Goal: Check status

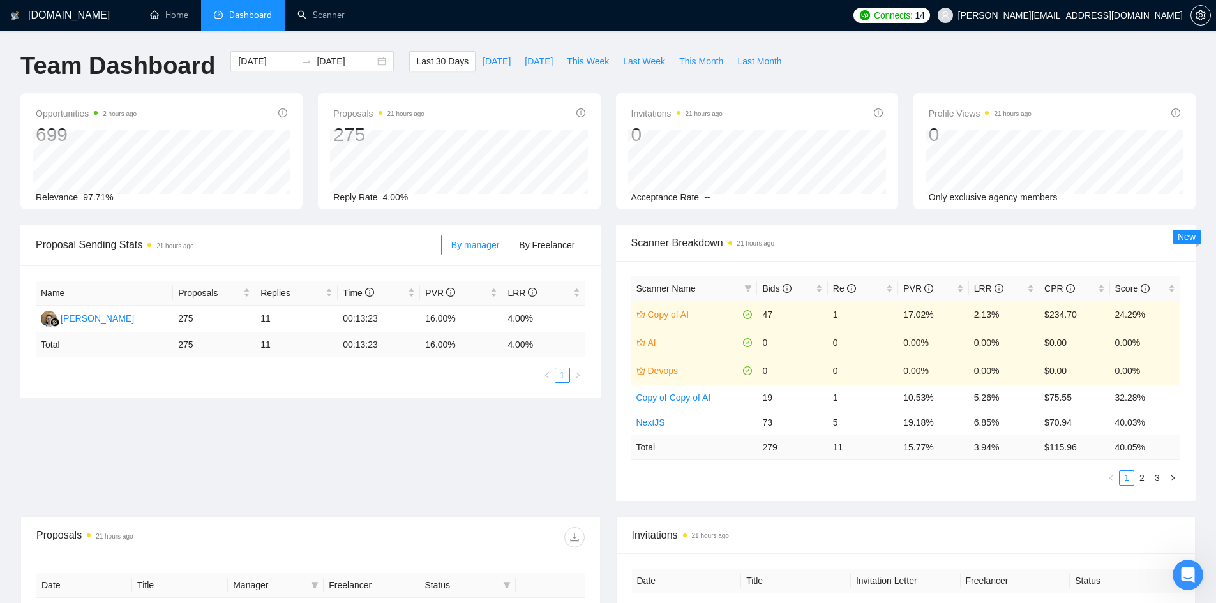
scroll to position [213, 0]
click at [438, 59] on span "Last 30 Days" at bounding box center [442, 61] width 52 height 14
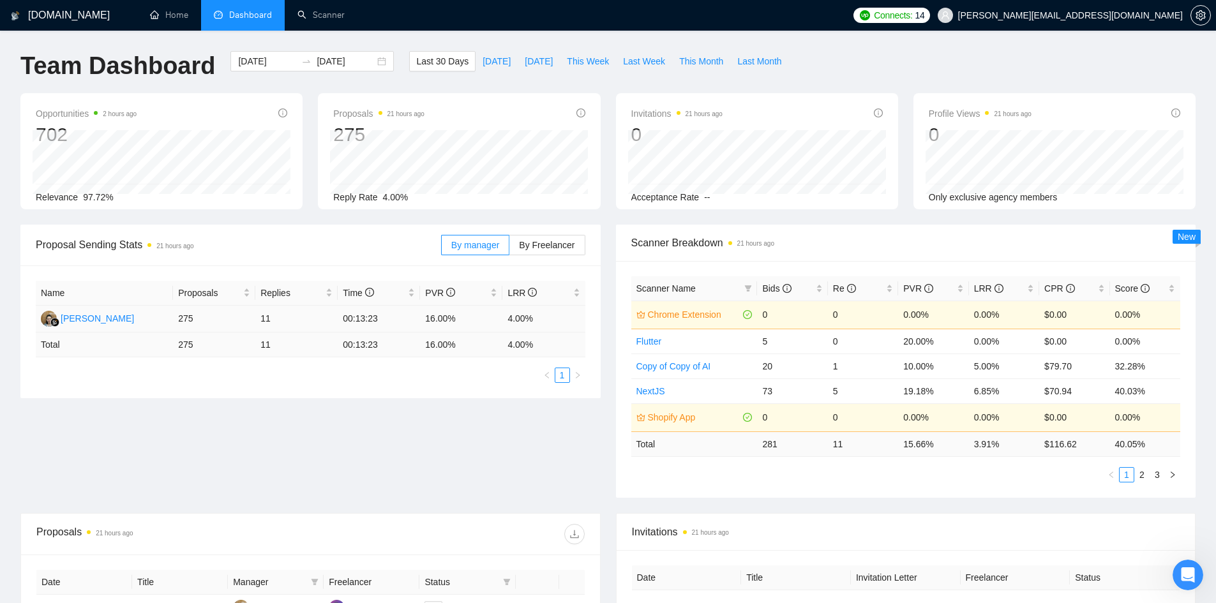
click at [182, 323] on td "275" at bounding box center [214, 319] width 82 height 27
drag, startPoint x: 184, startPoint y: 320, endPoint x: 141, endPoint y: 378, distance: 73.0
click at [141, 378] on ul "1" at bounding box center [311, 375] width 550 height 15
click at [186, 346] on td "275" at bounding box center [214, 345] width 82 height 25
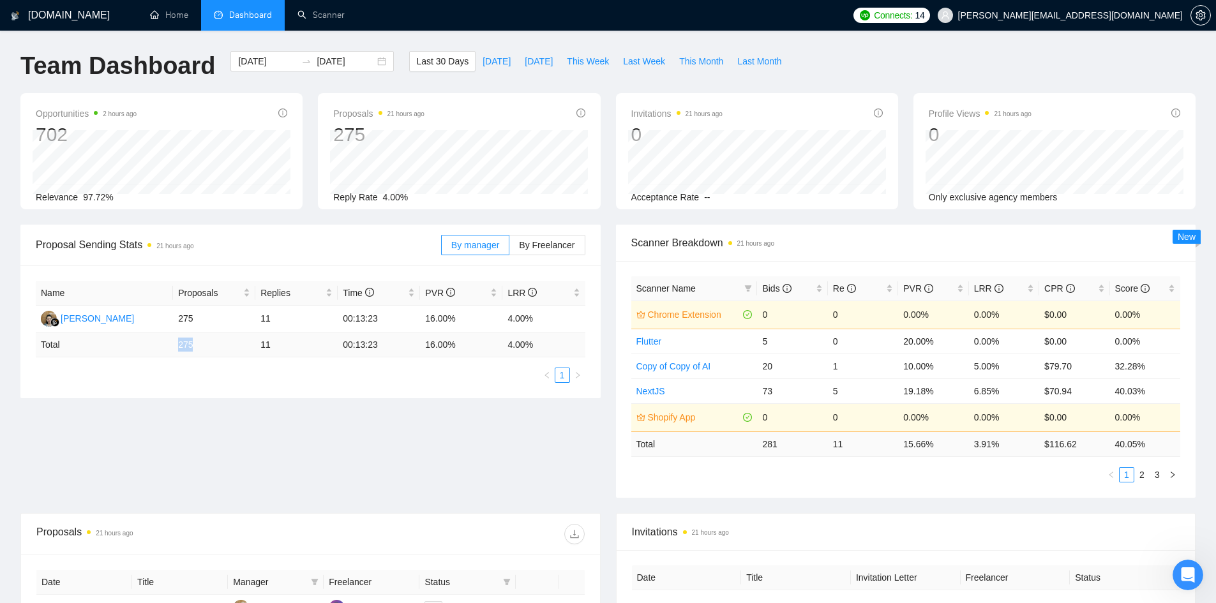
click at [186, 346] on td "275" at bounding box center [214, 345] width 82 height 25
copy td "275"
drag, startPoint x: 456, startPoint y: 313, endPoint x: 426, endPoint y: 313, distance: 30.0
click at [426, 313] on td "16.00%" at bounding box center [461, 319] width 82 height 27
copy td "16.00%"
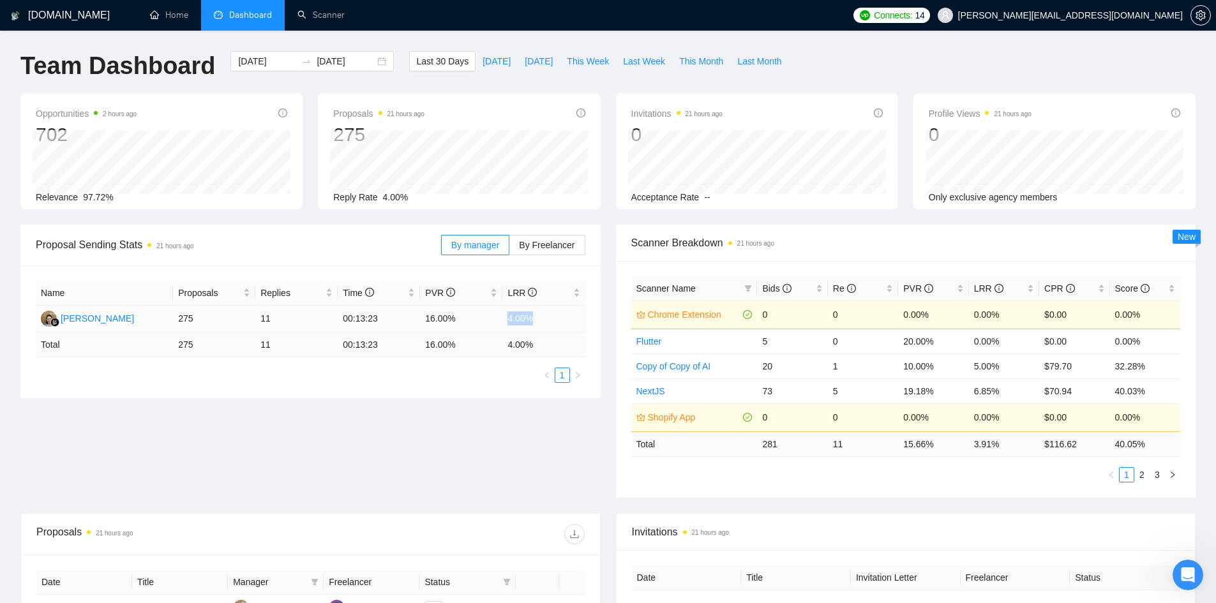
drag, startPoint x: 531, startPoint y: 321, endPoint x: 507, endPoint y: 322, distance: 23.6
click at [507, 322] on td "4.00%" at bounding box center [543, 319] width 82 height 27
copy td "4.00%"
